Goal: Communication & Community: Answer question/provide support

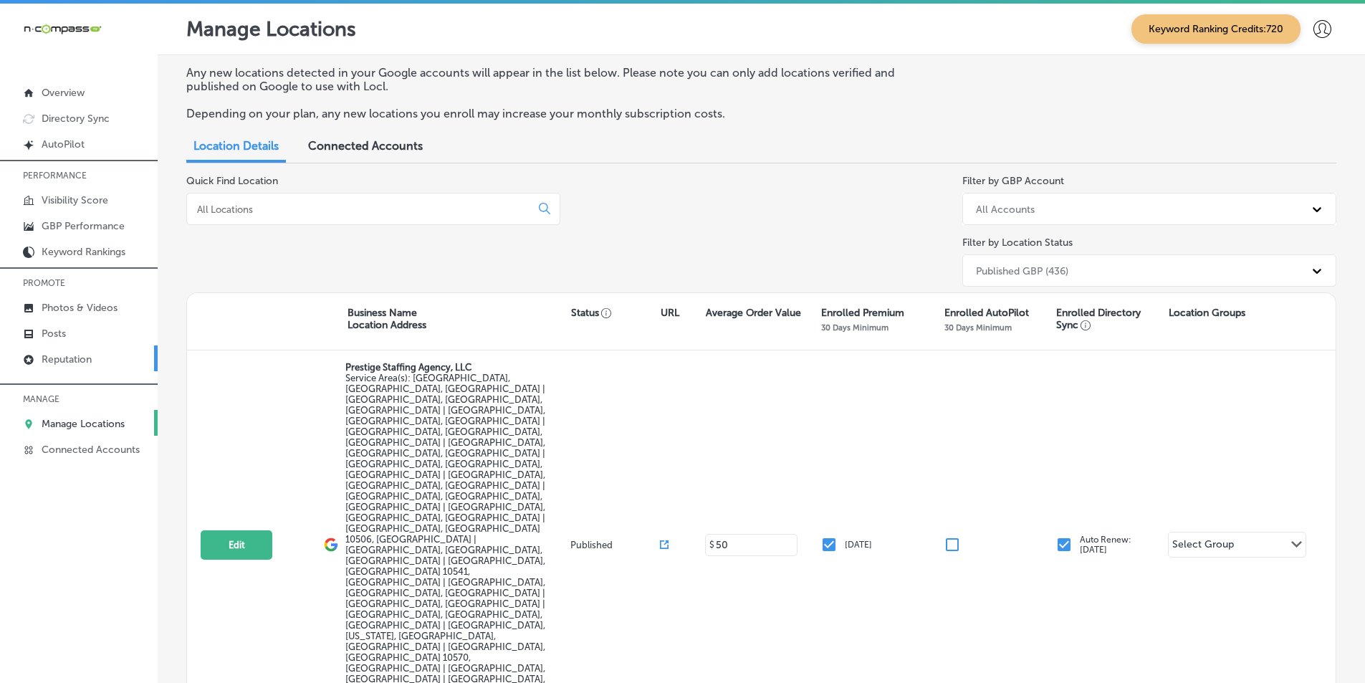
click at [76, 349] on link "Reputation" at bounding box center [79, 358] width 158 height 26
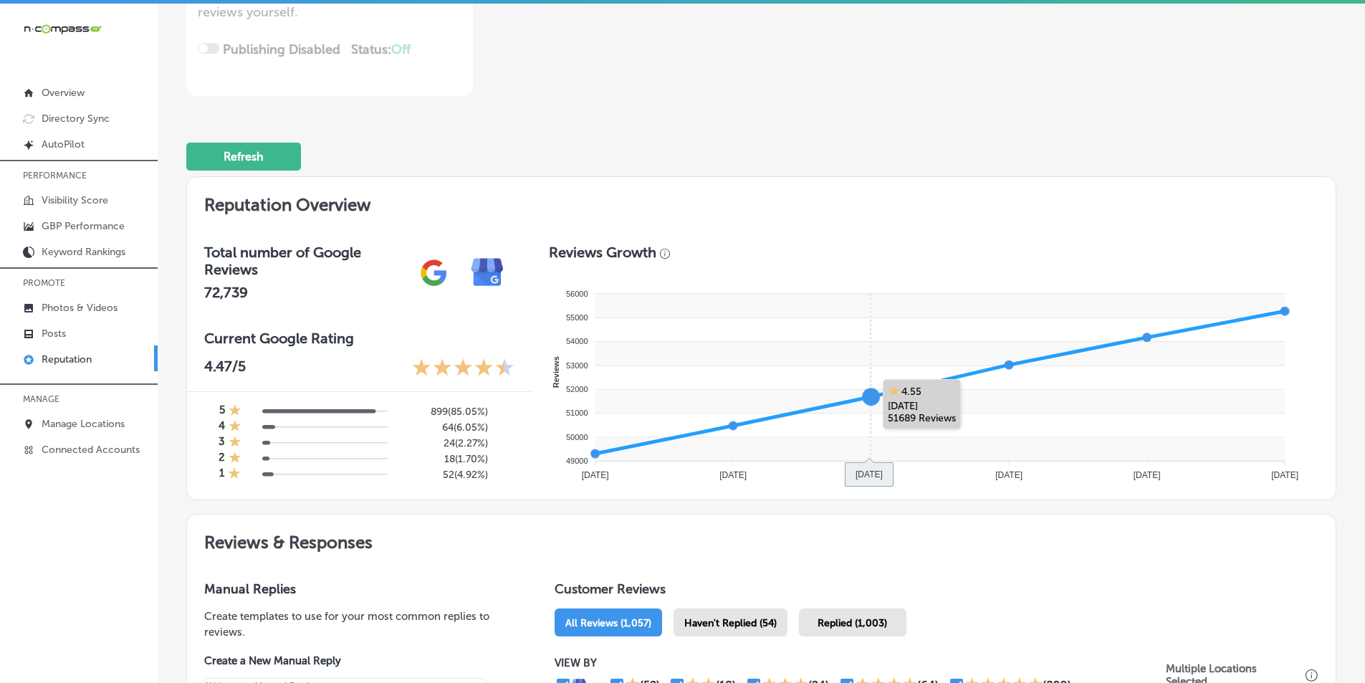
scroll to position [573, 0]
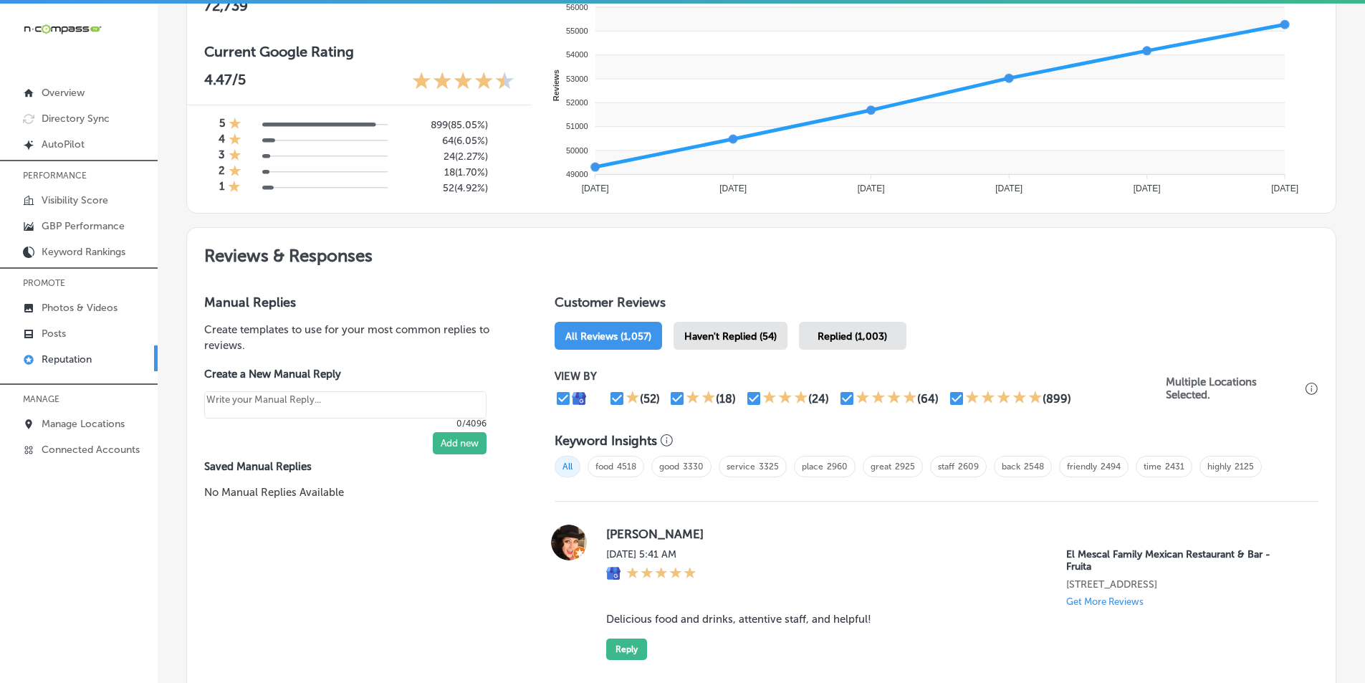
click at [713, 335] on span "Haven't Replied (54)" at bounding box center [730, 336] width 92 height 12
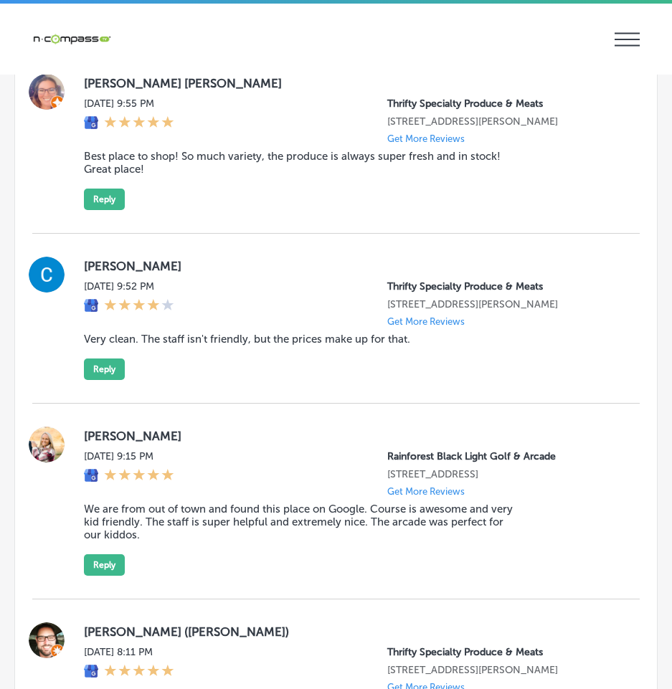
scroll to position [2939, 0]
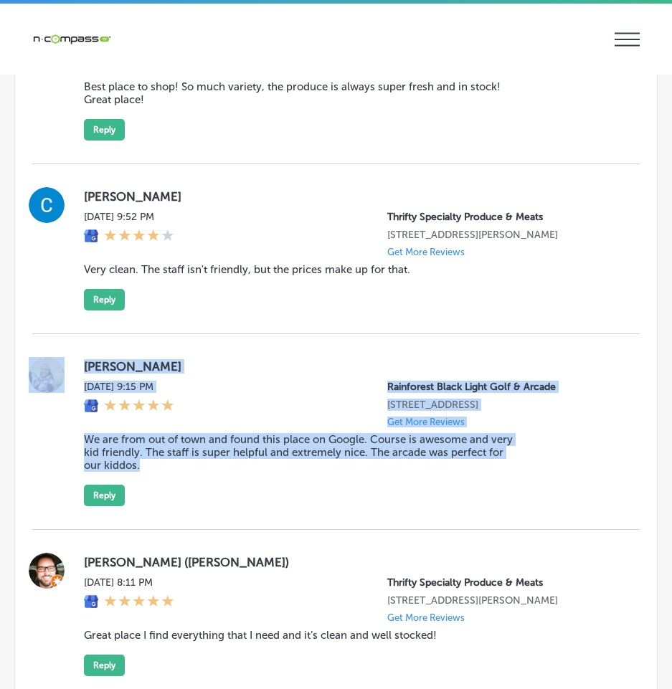
drag, startPoint x: 69, startPoint y: 302, endPoint x: 359, endPoint y: 434, distance: 319.1
click at [359, 434] on div "Kat Roberts Tue, Oct 14, 2025 9:15 PM Rainforest Black Light Golf & Arcade 1139…" at bounding box center [335, 432] width 607 height 196
copy div "Kat Roberts Tue, Oct 14, 2025 9:15 PM Rainforest Black Light Golf & Arcade 1139…"
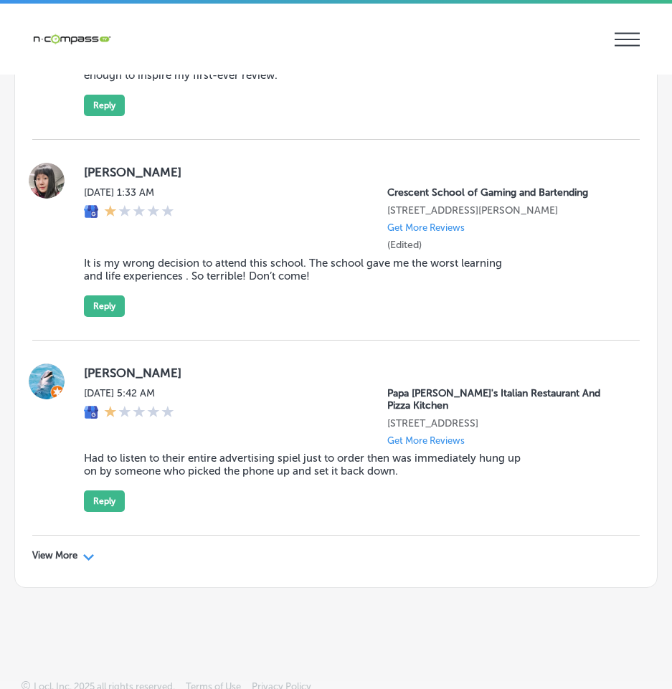
scroll to position [5329, 0]
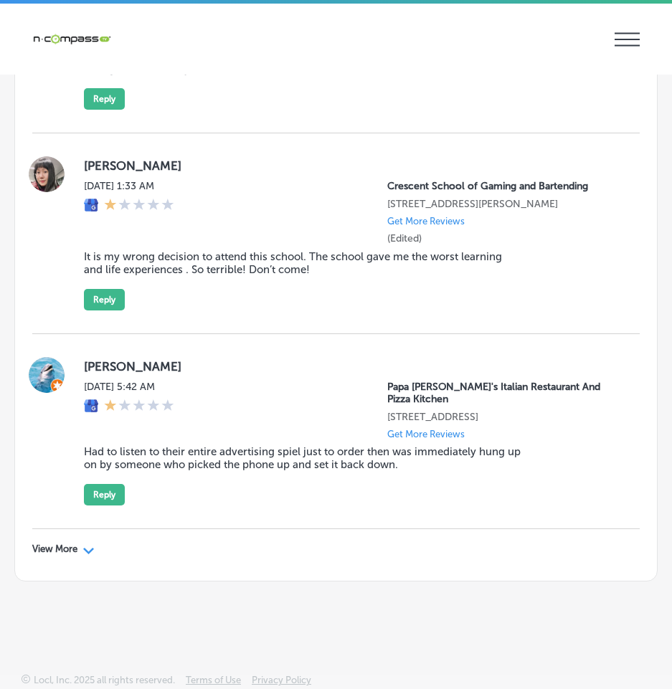
click at [80, 547] on div "View More Path Created with Sketch." at bounding box center [63, 548] width 62 height 11
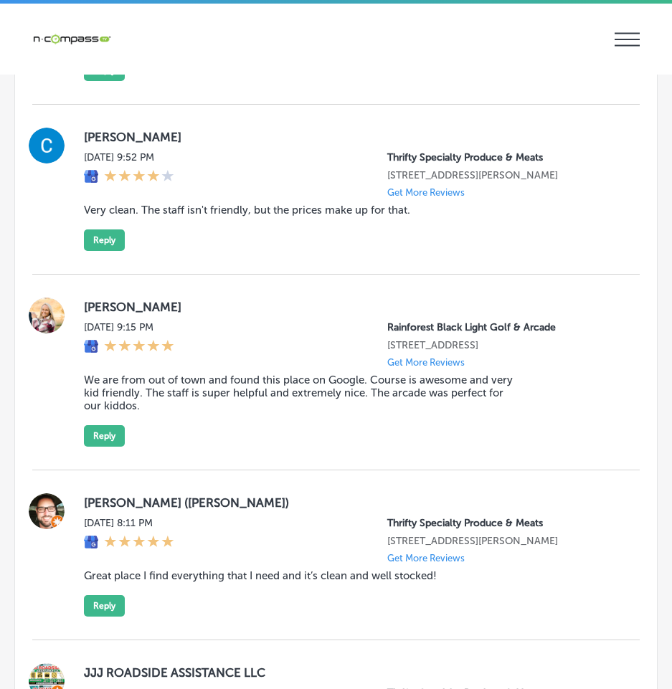
scroll to position [3035, 0]
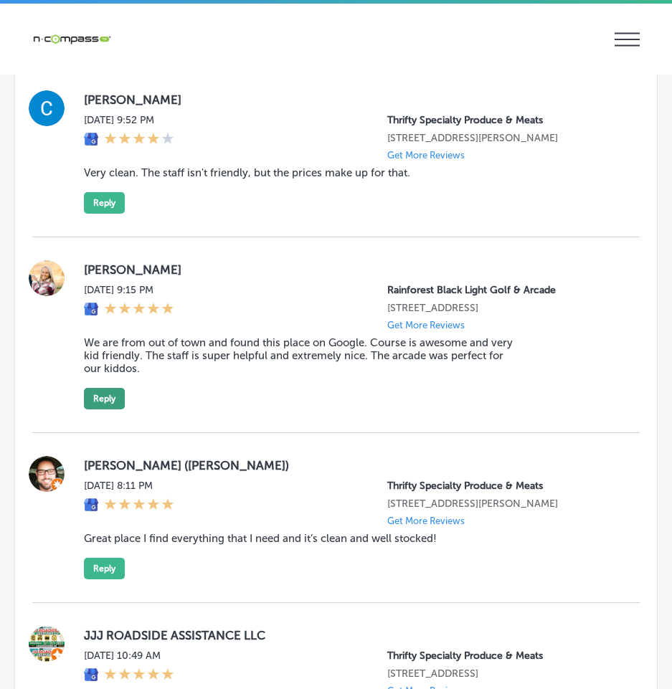
click at [107, 388] on button "Reply" at bounding box center [104, 399] width 41 height 22
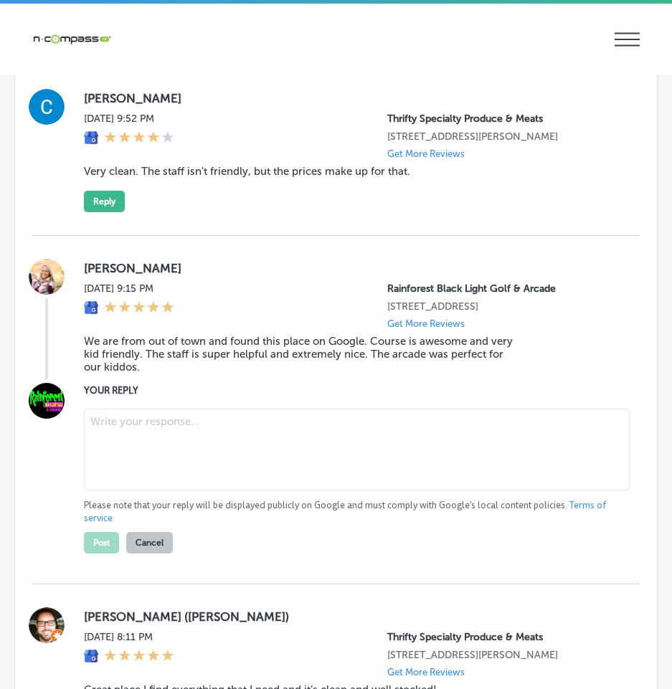
scroll to position [3034, 0]
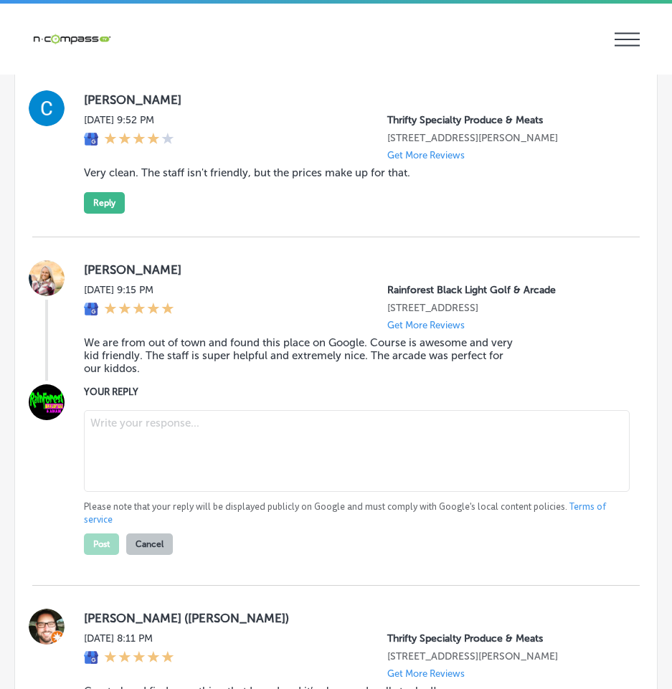
type textarea "x"
click at [123, 410] on textarea at bounding box center [356, 451] width 545 height 82
click at [128, 410] on textarea at bounding box center [356, 451] width 545 height 82
click at [166, 410] on textarea at bounding box center [356, 451] width 545 height 82
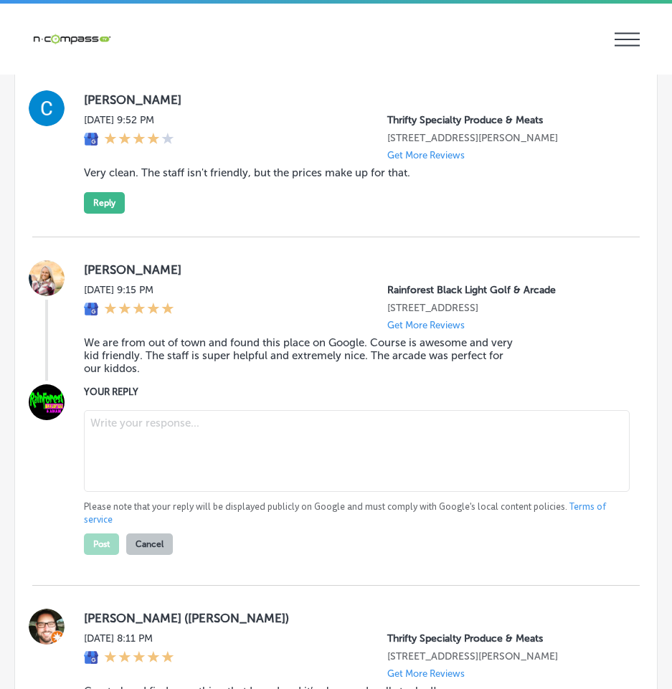
click at [166, 410] on textarea at bounding box center [356, 451] width 545 height 82
paste textarea
click at [166, 410] on textarea at bounding box center [356, 451] width 545 height 82
paste textarea
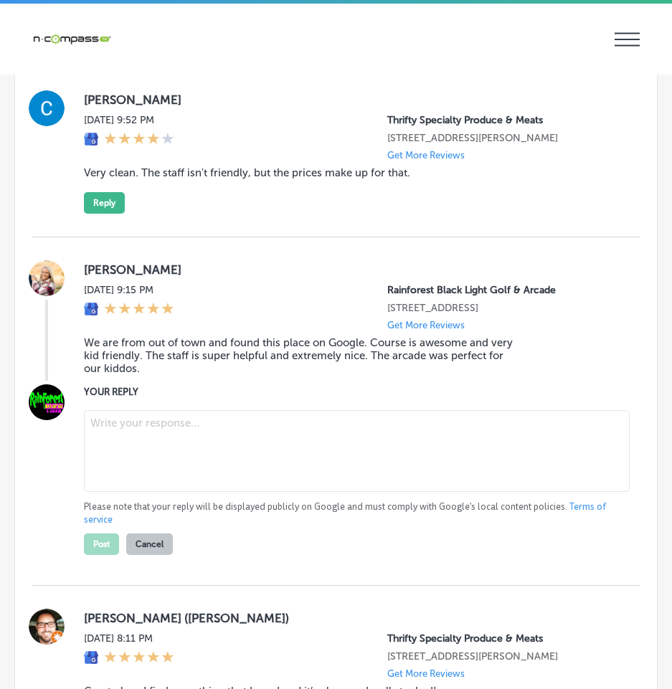
paste textarea
click at [130, 410] on textarea at bounding box center [356, 451] width 545 height 82
paste textarea "Thank you, Kat, for the wonderful review! We’re so glad you and your family had…"
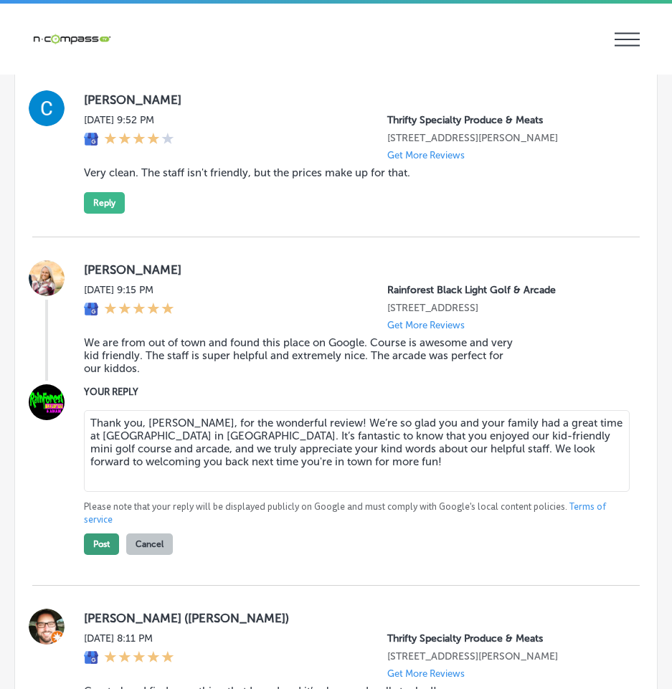
type textarea "Thank you, Kat, for the wonderful review! We’re so glad you and your family had…"
click at [95, 533] on button "Post" at bounding box center [101, 544] width 35 height 22
type textarea "x"
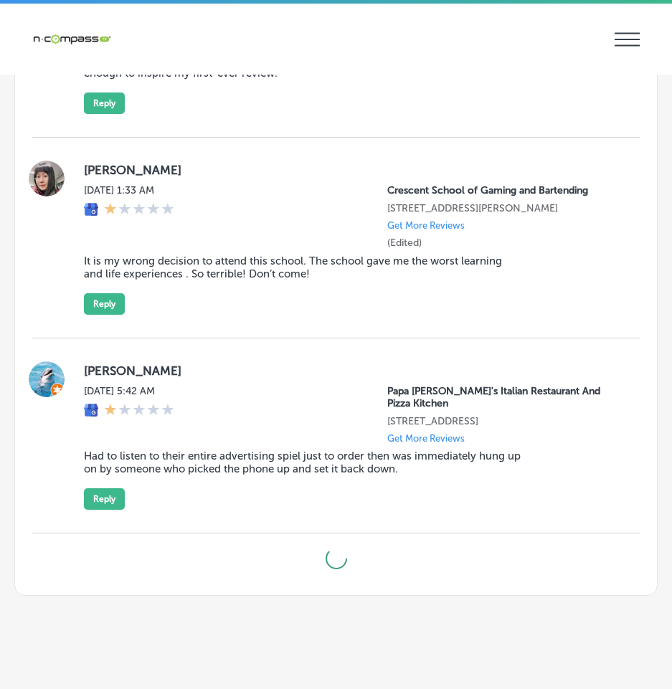
scroll to position [5113, 0]
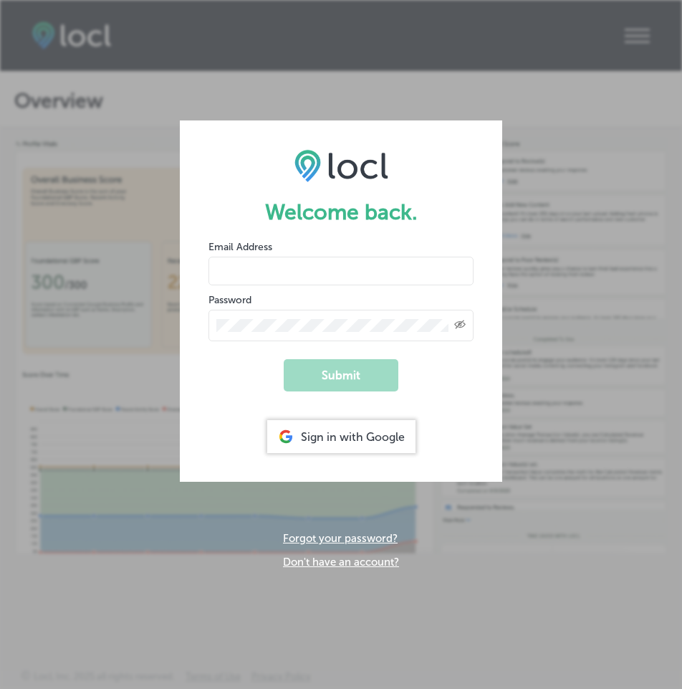
click at [318, 434] on div "Sign in with Google" at bounding box center [341, 436] width 148 height 33
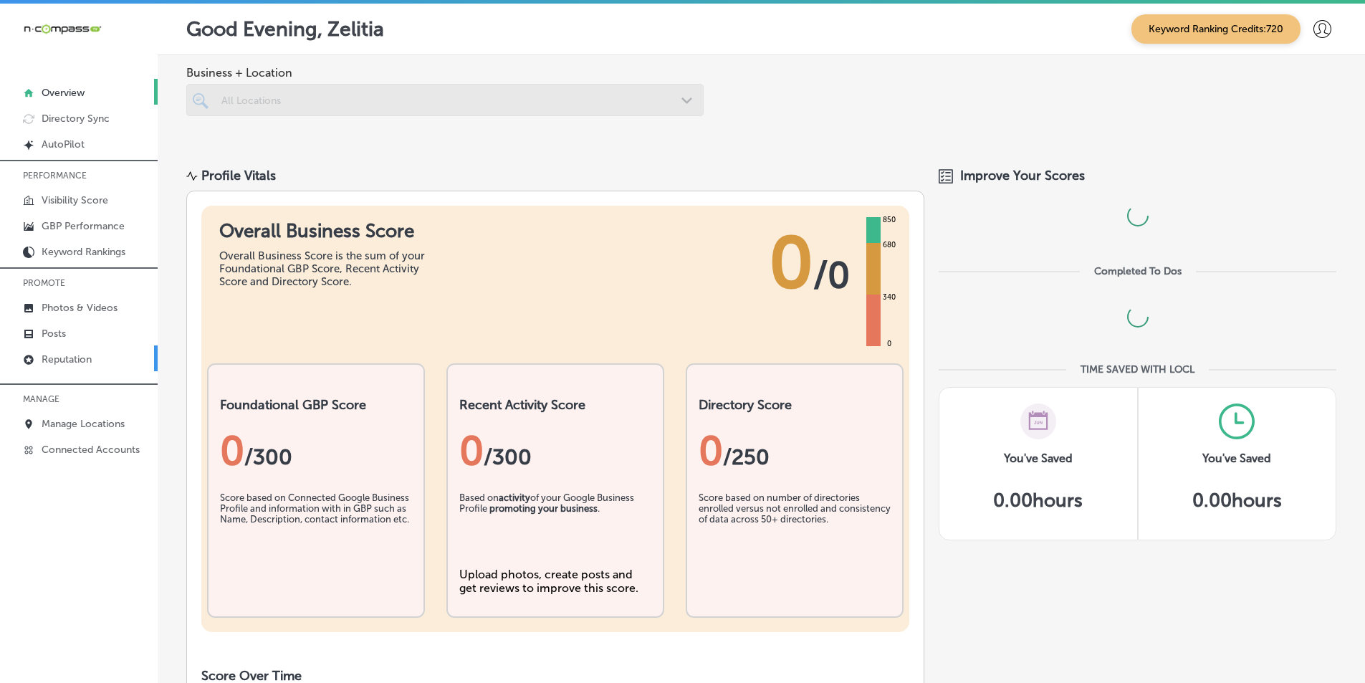
click at [69, 360] on p "Reputation" at bounding box center [67, 359] width 50 height 12
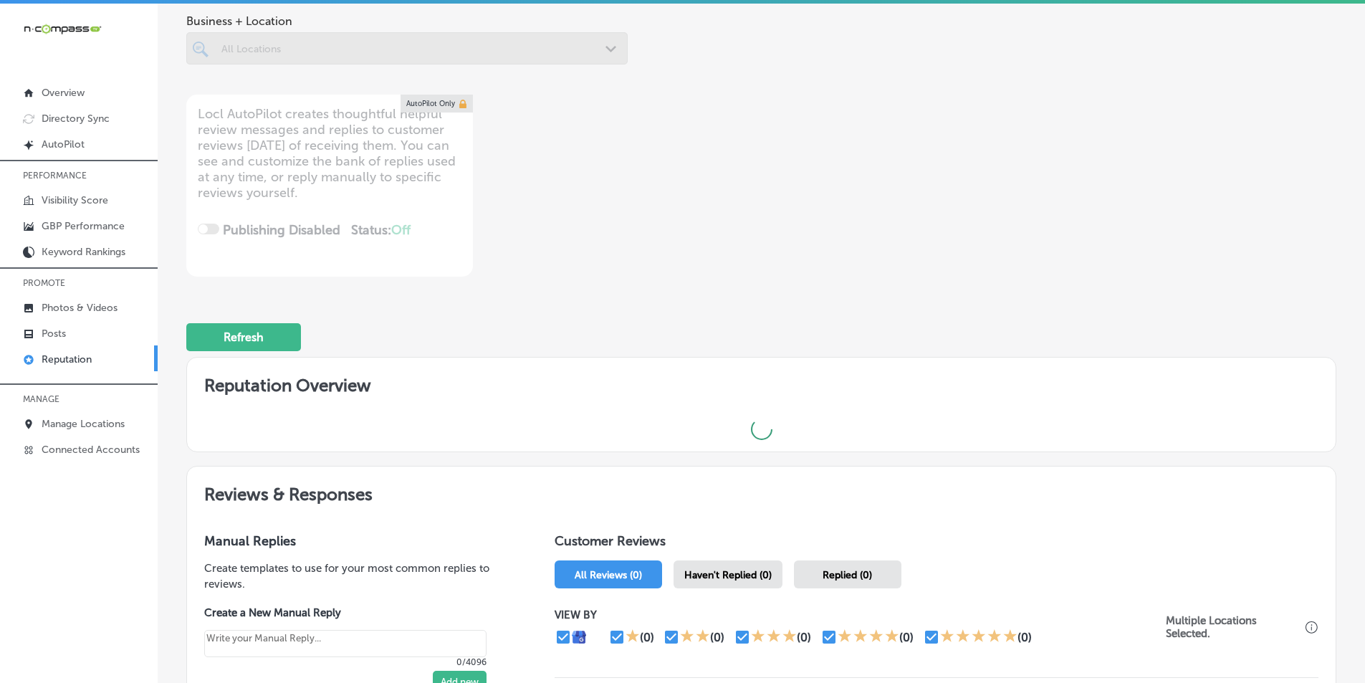
scroll to position [215, 0]
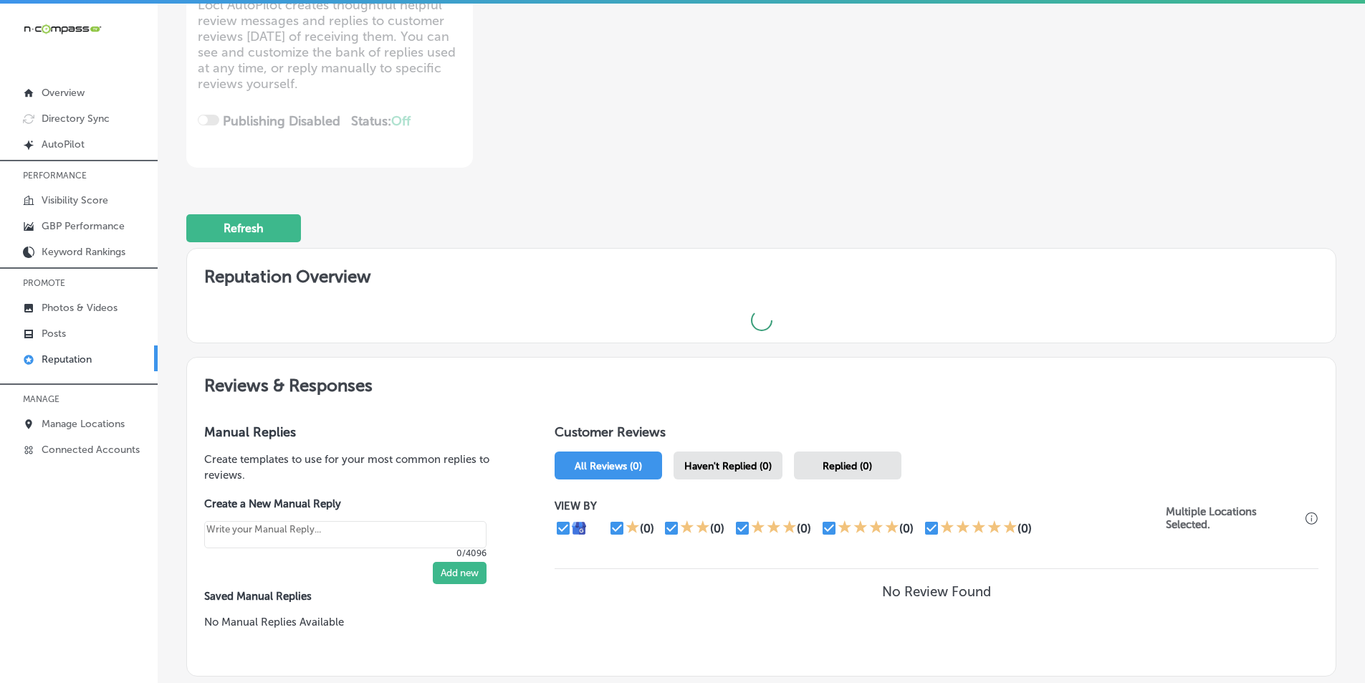
click at [682, 464] on span "Haven't Replied (0)" at bounding box center [727, 466] width 87 height 12
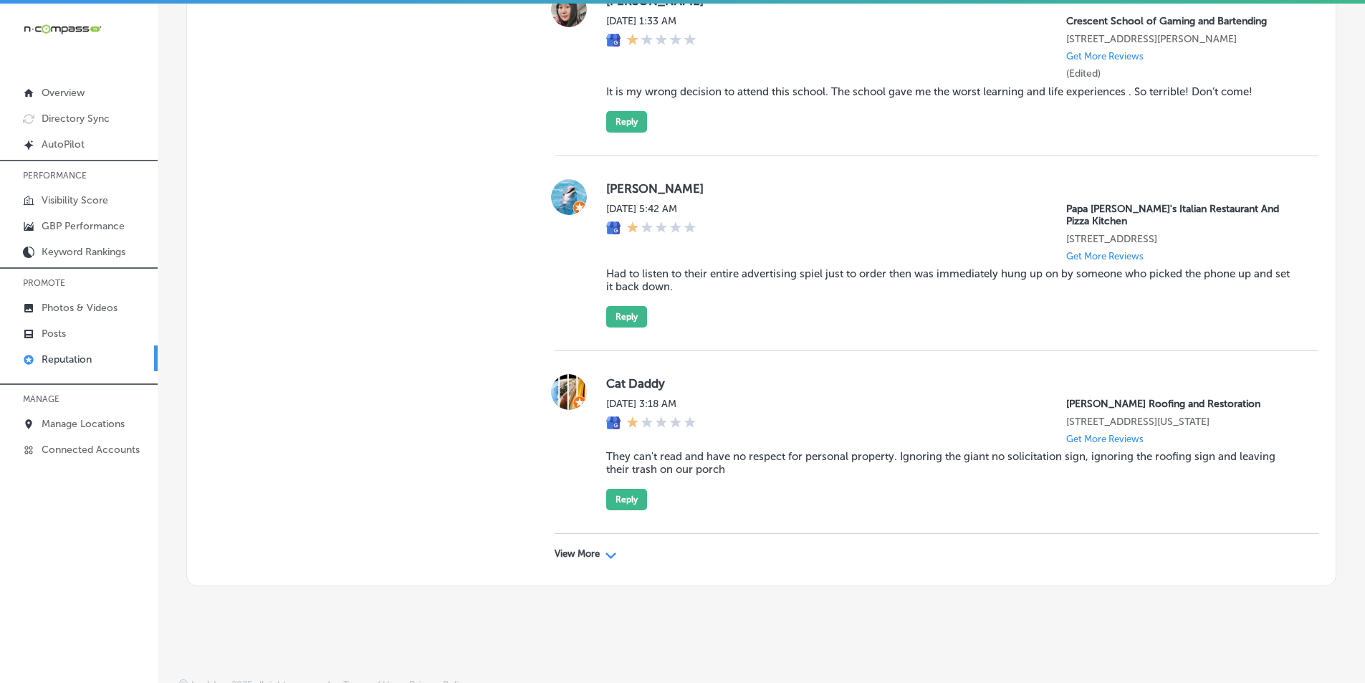
scroll to position [4348, 0]
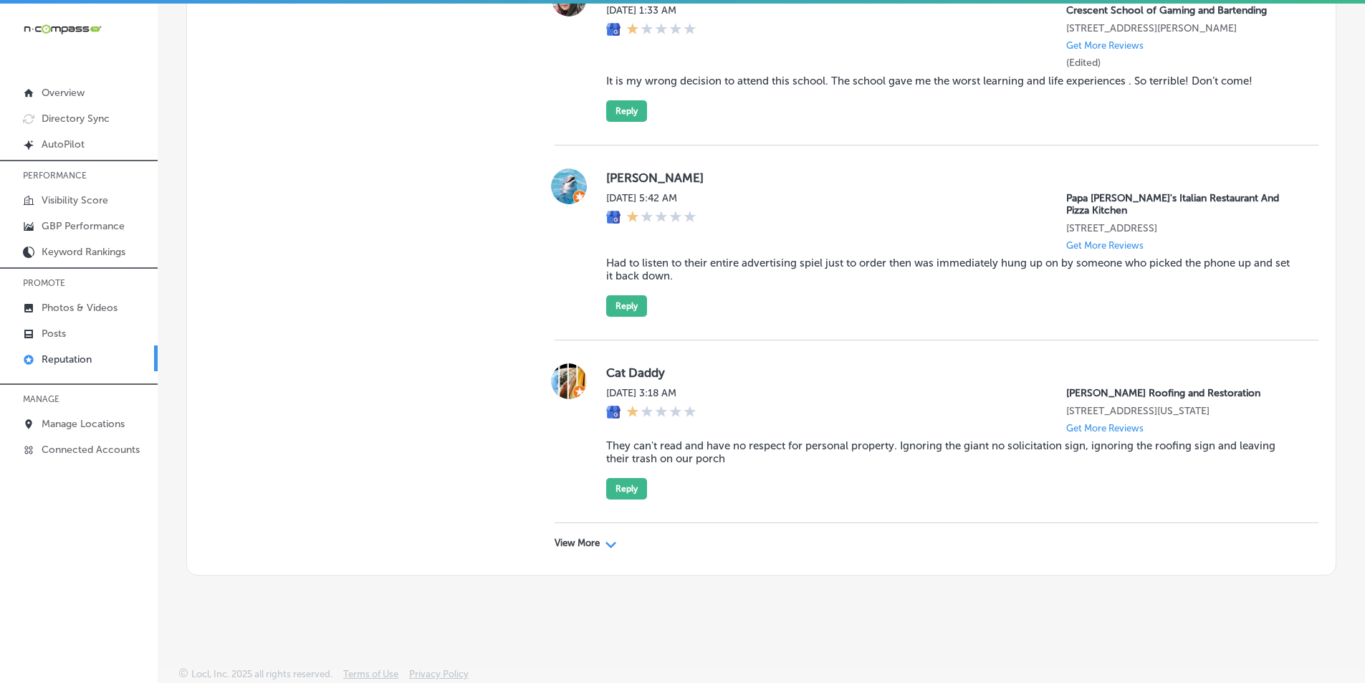
click at [598, 538] on div "View More Path Created with Sketch." at bounding box center [586, 543] width 62 height 11
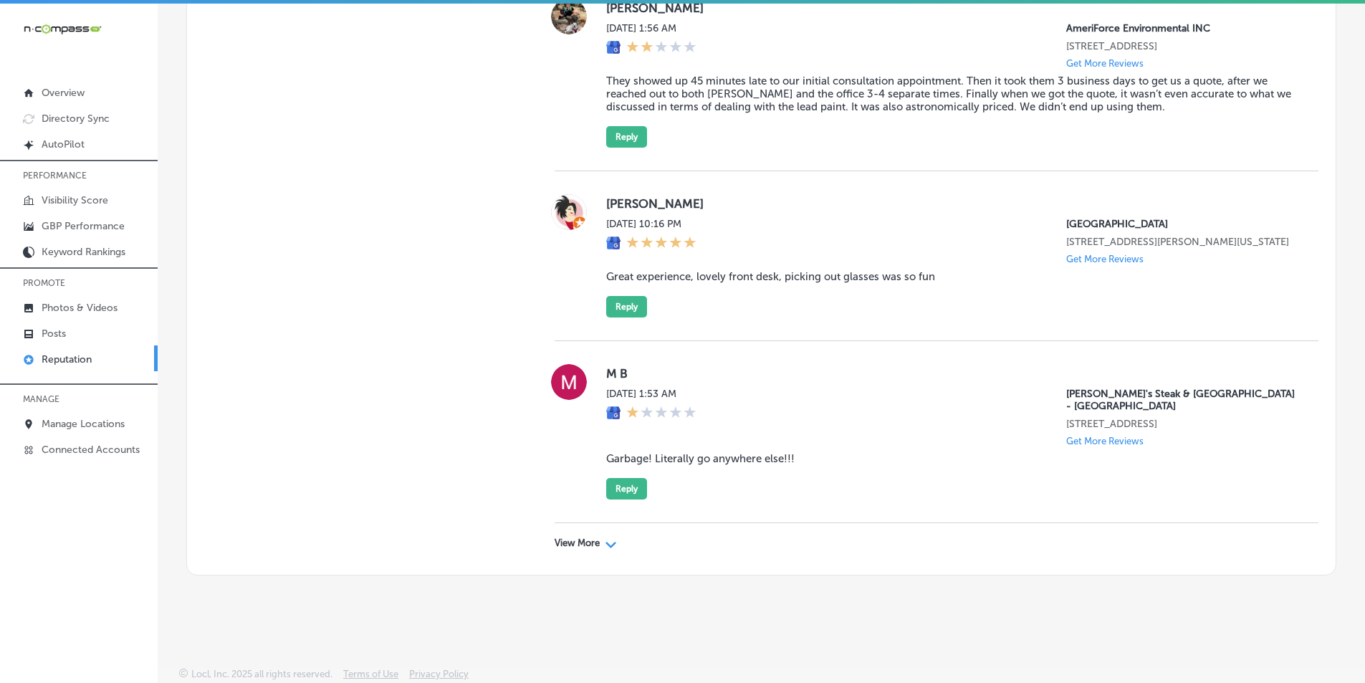
scroll to position [8483, 0]
click at [601, 538] on div "View More Path Created with Sketch." at bounding box center [586, 543] width 62 height 11
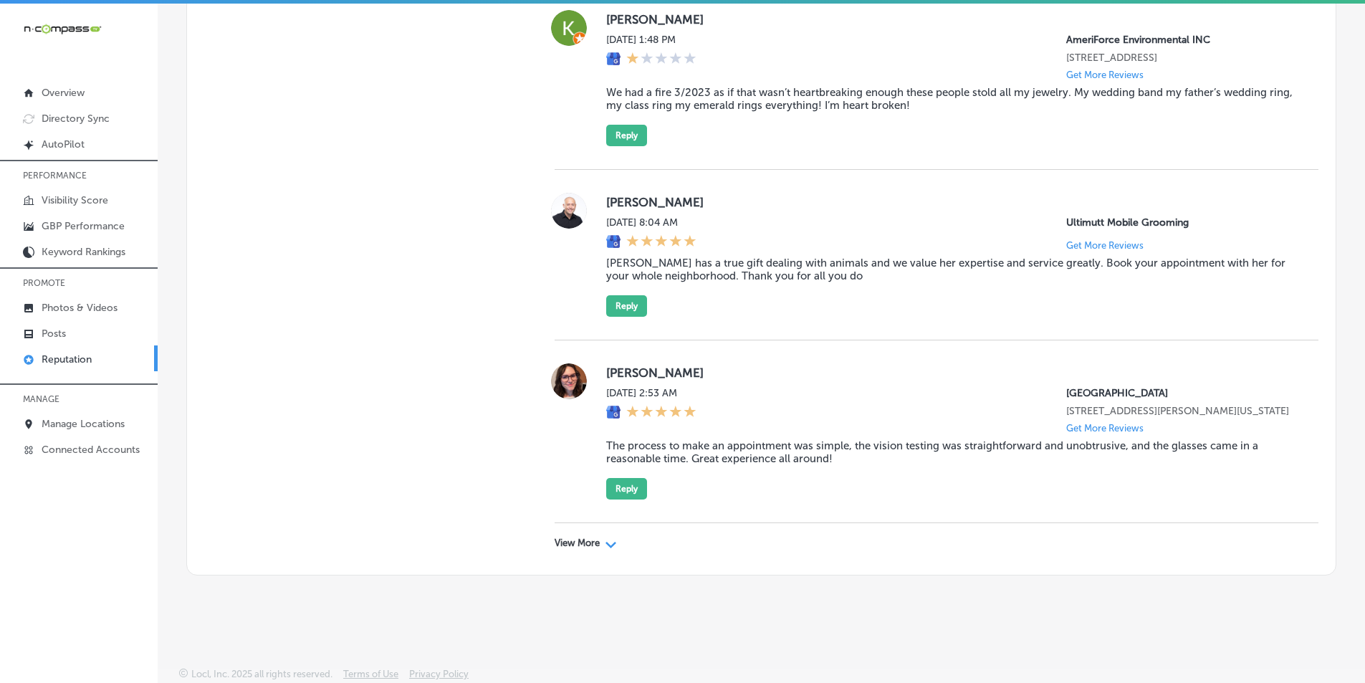
scroll to position [12138, 0]
click at [602, 538] on div "View More Path Created with Sketch." at bounding box center [937, 543] width 764 height 40
click at [611, 545] on polygon at bounding box center [611, 545] width 11 height 6
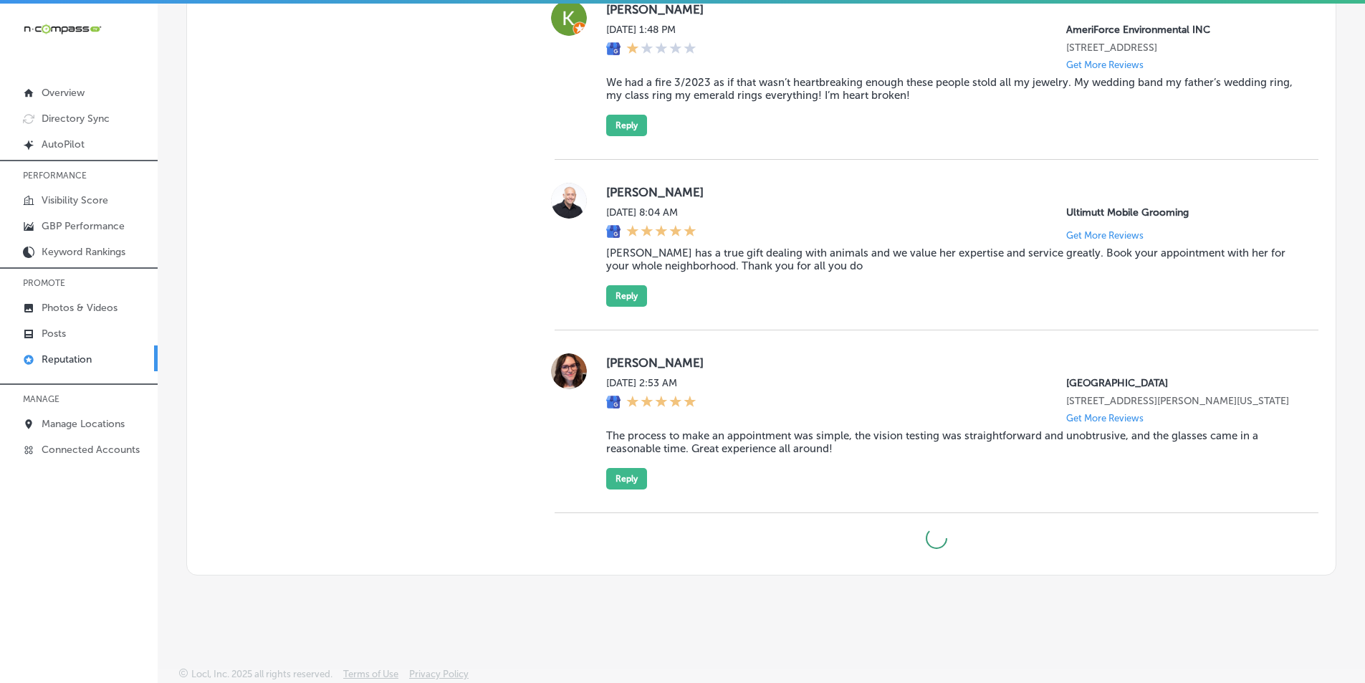
type textarea "x"
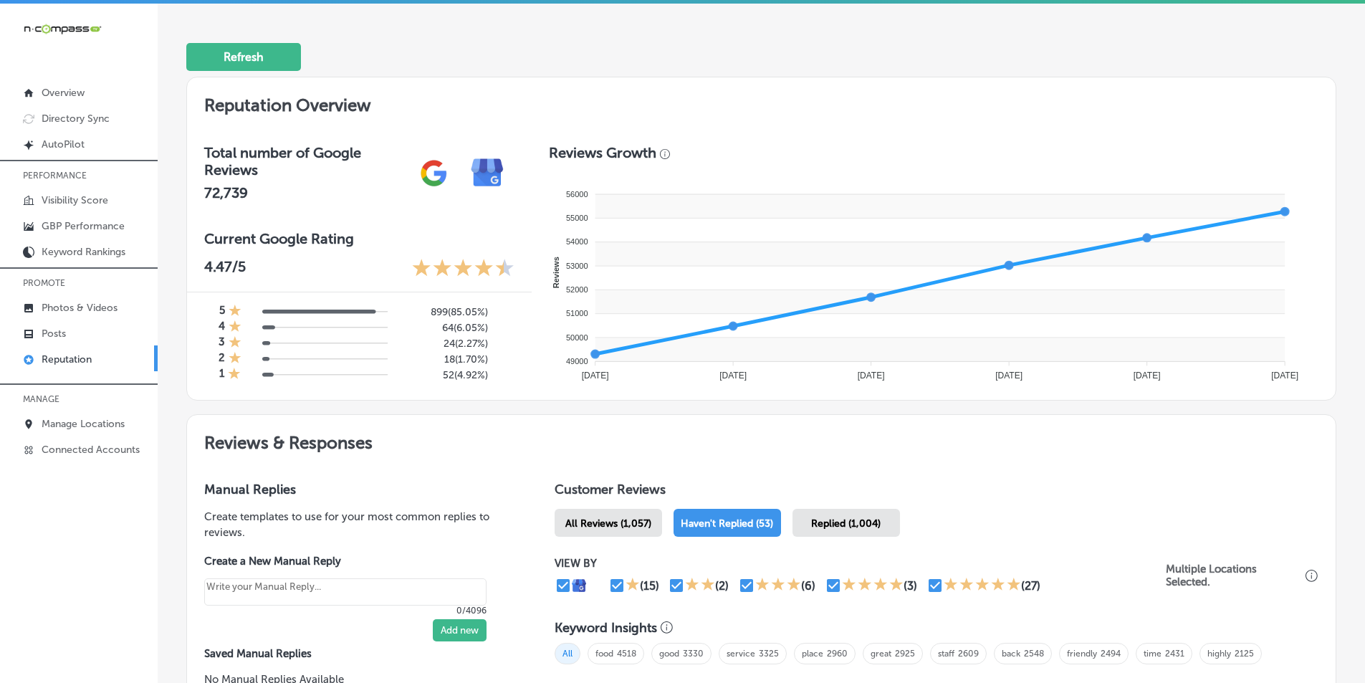
scroll to position [249, 0]
